Goal: Check status: Check status

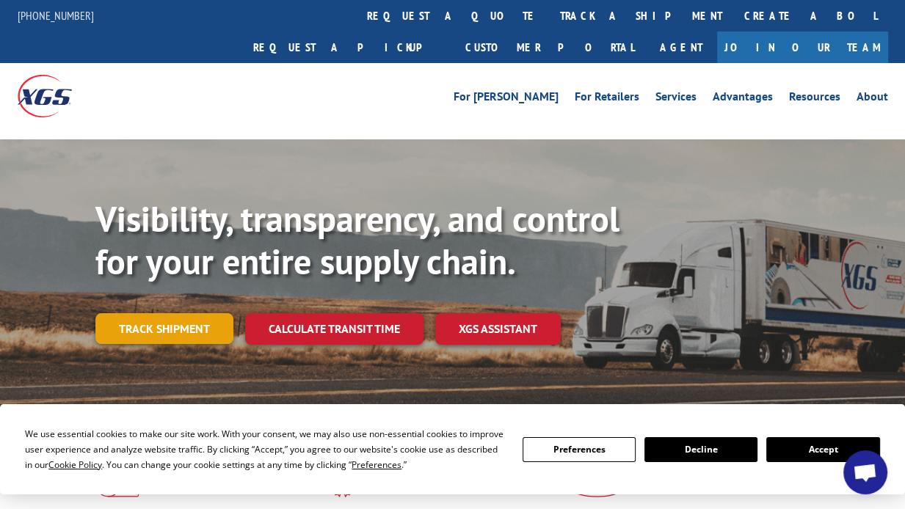
click at [145, 313] on link "Track shipment" at bounding box center [164, 328] width 138 height 31
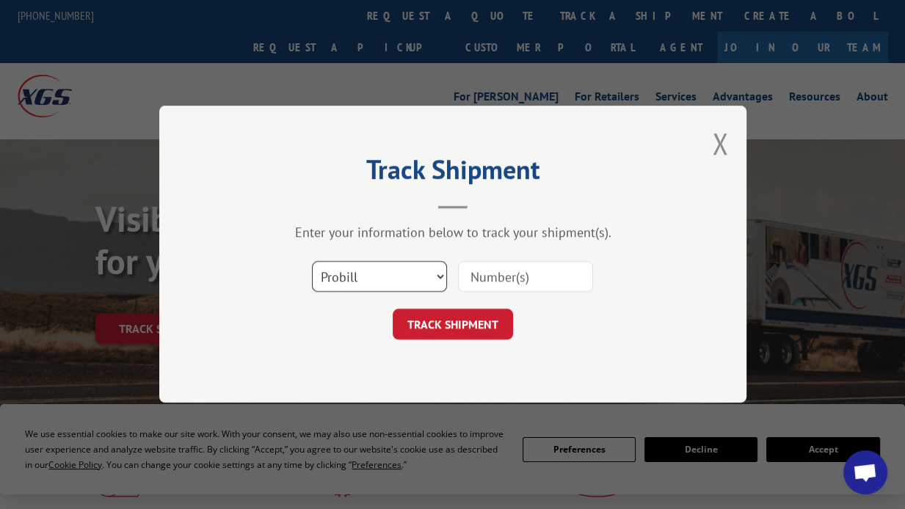
click at [384, 280] on select "Select category... Probill BOL PO" at bounding box center [379, 277] width 135 height 31
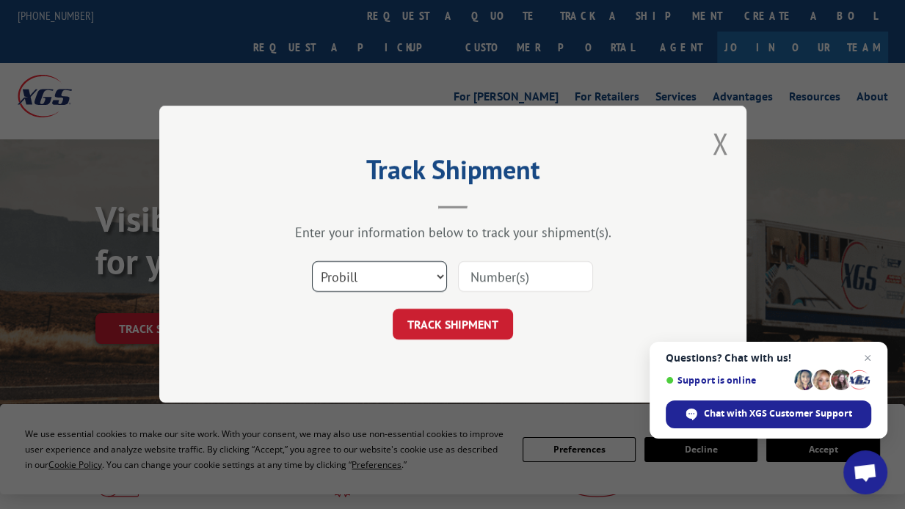
select select "bol"
click at [312, 262] on select "Select category... Probill BOL PO" at bounding box center [379, 277] width 135 height 31
click at [504, 277] on input at bounding box center [525, 277] width 135 height 31
paste input "483577"
type input "483577"
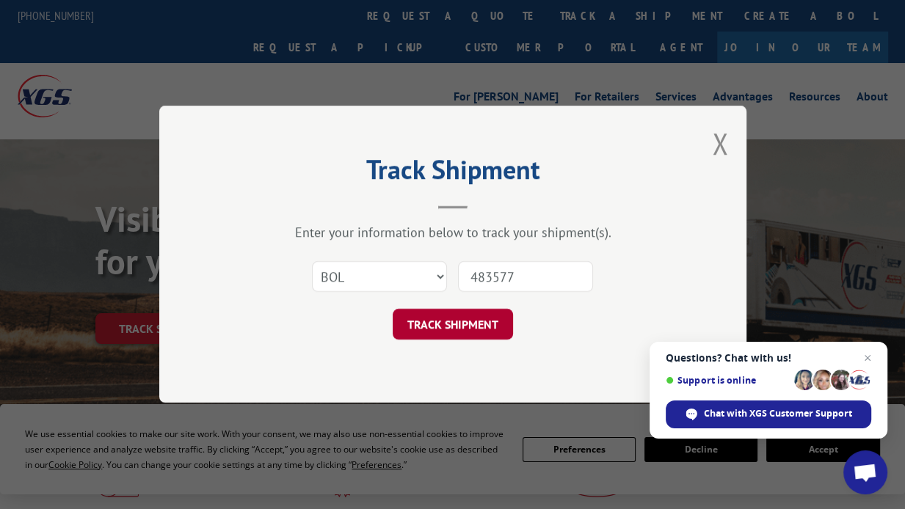
click at [445, 321] on button "TRACK SHIPMENT" at bounding box center [452, 325] width 120 height 31
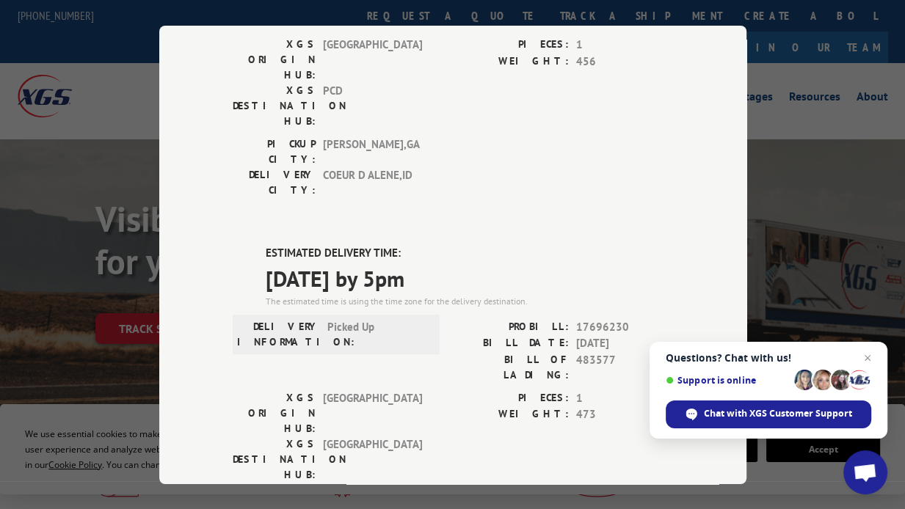
scroll to position [536, 0]
